Goal: Check status: Check status

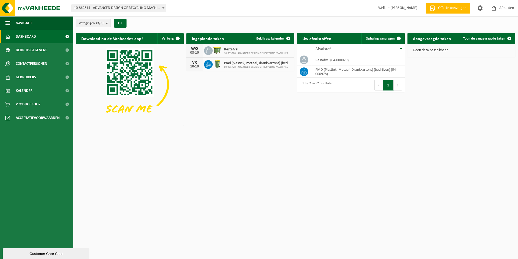
click at [224, 89] on div "Download nu de Vanheede+ app! Verberg Ingeplande taken Bekijk uw kalender [DATE…" at bounding box center [296, 79] width 442 height 98
click at [232, 47] on div "Restafval 10-995728 - ADVANCED DESIGN OF RECYCLING MACHINES" at bounding box center [254, 51] width 67 height 8
click at [228, 64] on span "Pmd (plastiek, metaal, drankkartons) (bedrijven)" at bounding box center [257, 63] width 67 height 4
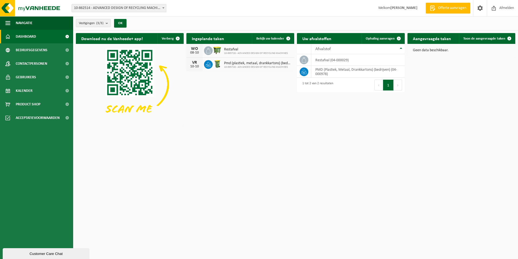
drag, startPoint x: 228, startPoint y: 64, endPoint x: 242, endPoint y: 78, distance: 19.5
click at [242, 78] on div "Download nu de Vanheede+ app! Verberg Ingeplande taken Bekijk uw kalender [DATE…" at bounding box center [296, 79] width 442 height 98
click at [275, 40] on link "Bekijk uw kalender" at bounding box center [273, 38] width 42 height 11
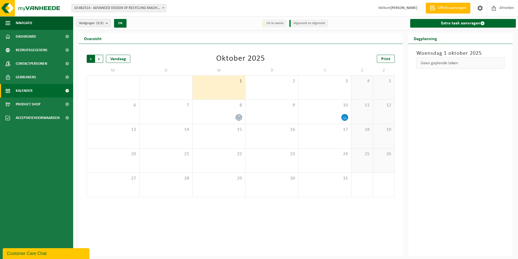
click at [98, 58] on span "Volgende" at bounding box center [99, 59] width 8 height 8
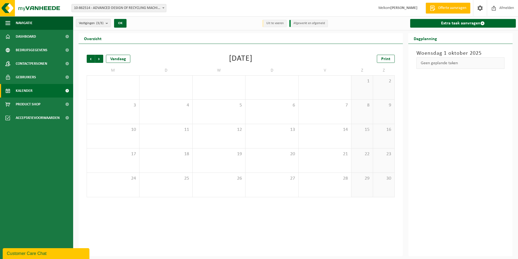
click at [98, 58] on span "Volgende" at bounding box center [99, 59] width 8 height 8
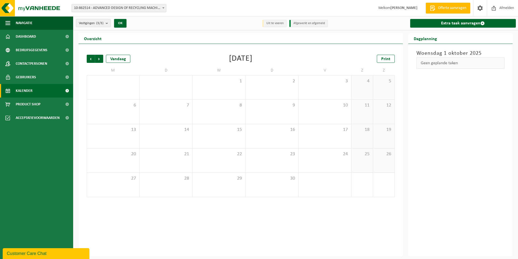
click at [98, 58] on span "Volgende" at bounding box center [99, 59] width 8 height 8
click at [92, 59] on span "Vorige" at bounding box center [91, 59] width 8 height 8
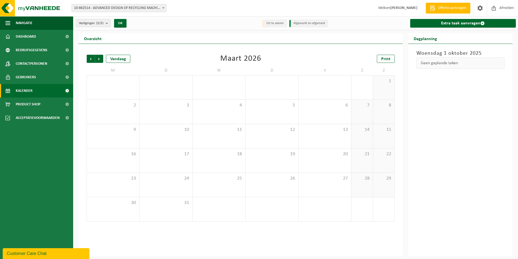
click at [92, 59] on span "Vorige" at bounding box center [91, 59] width 8 height 8
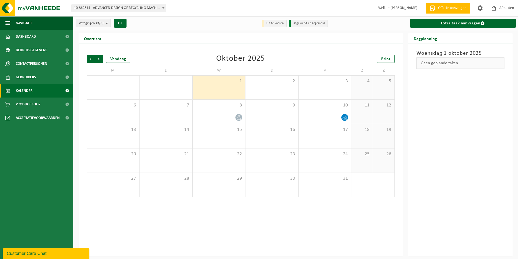
click at [92, 59] on span "Vorige" at bounding box center [91, 59] width 8 height 8
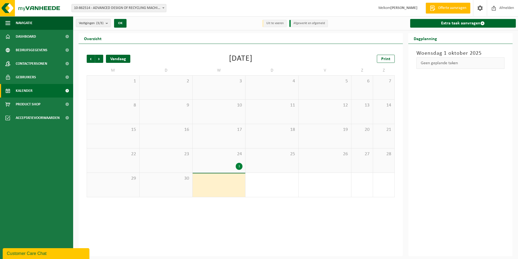
click at [112, 59] on div "Vandaag" at bounding box center [118, 59] width 24 height 8
